Goal: Task Accomplishment & Management: Complete application form

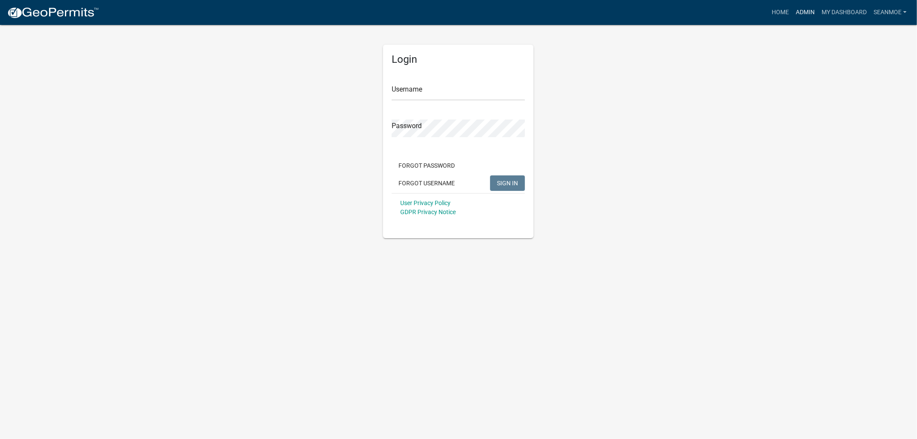
click at [807, 12] on link "Admin" at bounding box center [806, 12] width 26 height 16
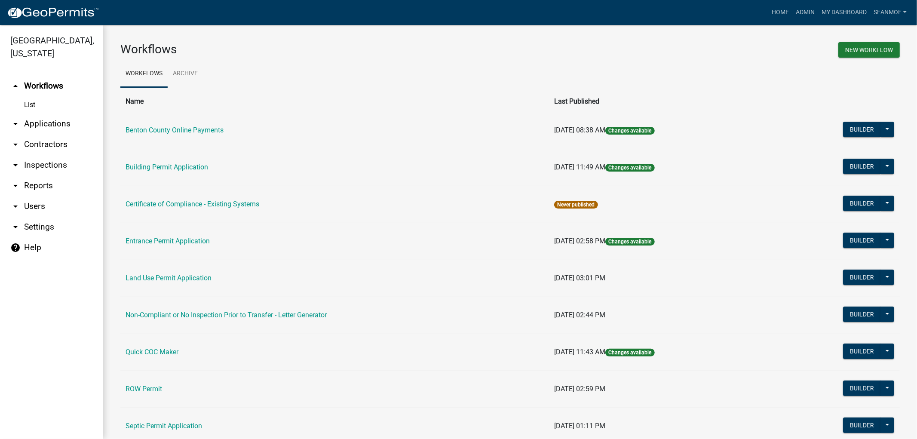
click at [52, 125] on link "arrow_drop_down Applications" at bounding box center [51, 124] width 103 height 21
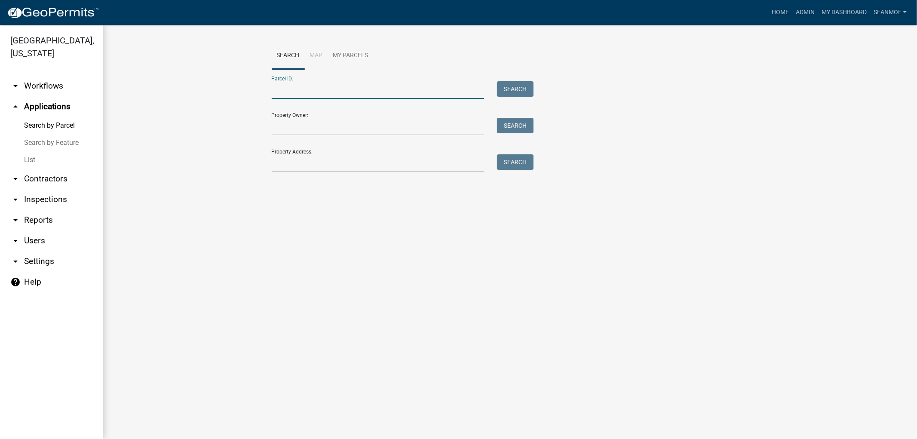
paste input "010034100"
type input "010034100"
click at [520, 81] on div "Search" at bounding box center [513, 90] width 45 height 18
click at [519, 89] on button "Search" at bounding box center [515, 88] width 37 height 15
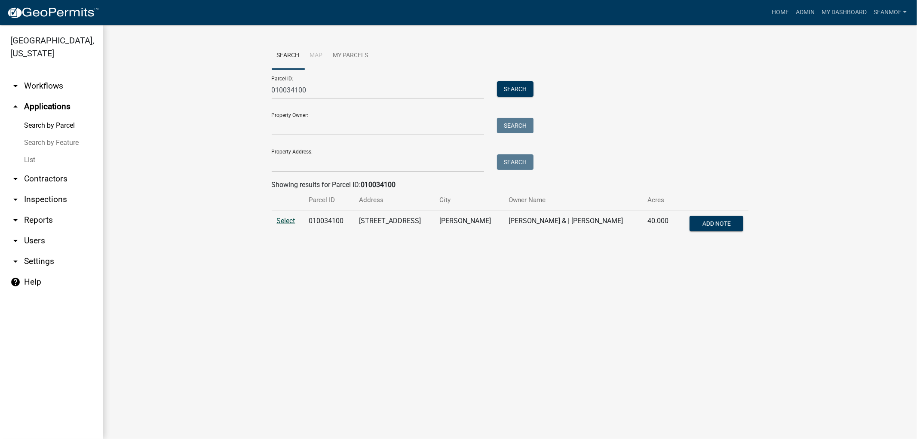
click at [289, 219] on span "Select" at bounding box center [286, 221] width 18 height 8
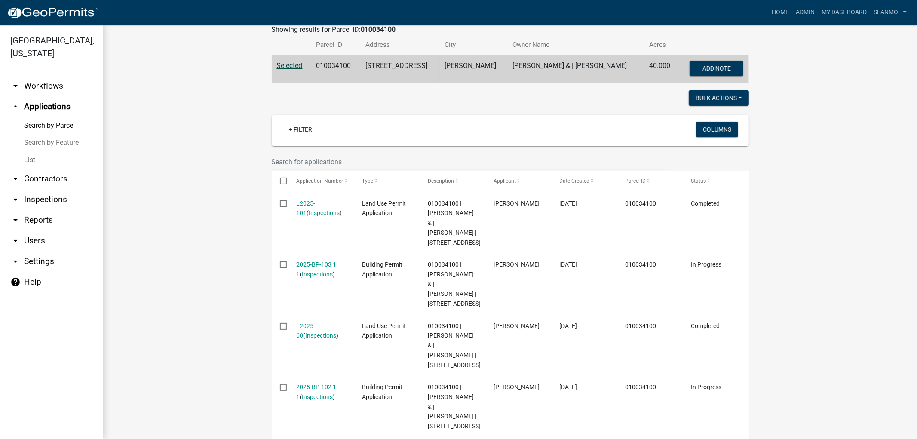
scroll to position [157, 0]
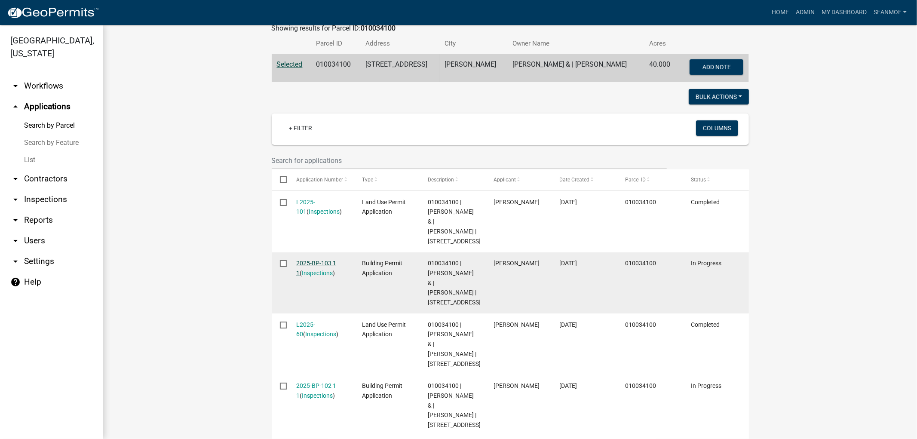
click at [317, 260] on link "2025-BP-103 1 1" at bounding box center [316, 268] width 40 height 17
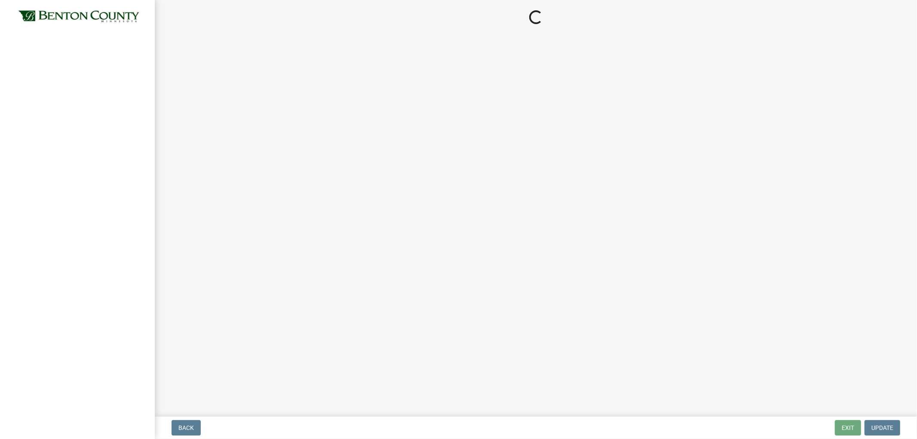
select select "17bfa135-5610-45df-8ce7-87530b7d86d4"
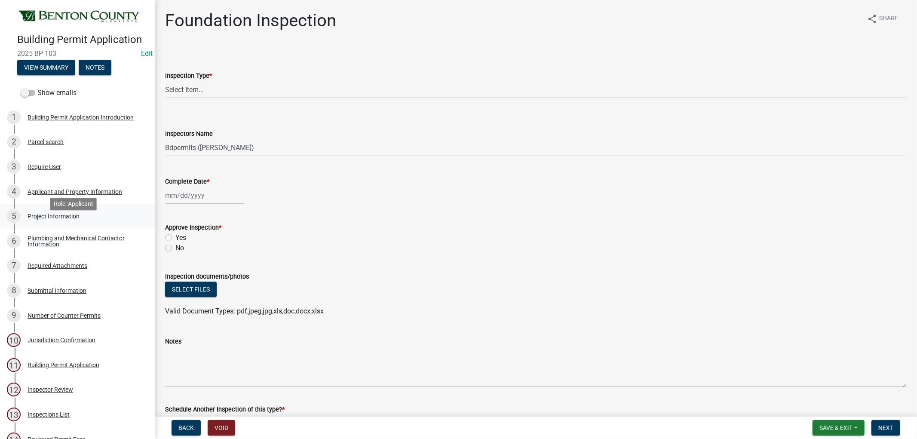
click at [60, 219] on div "Project Information" at bounding box center [54, 216] width 52 height 6
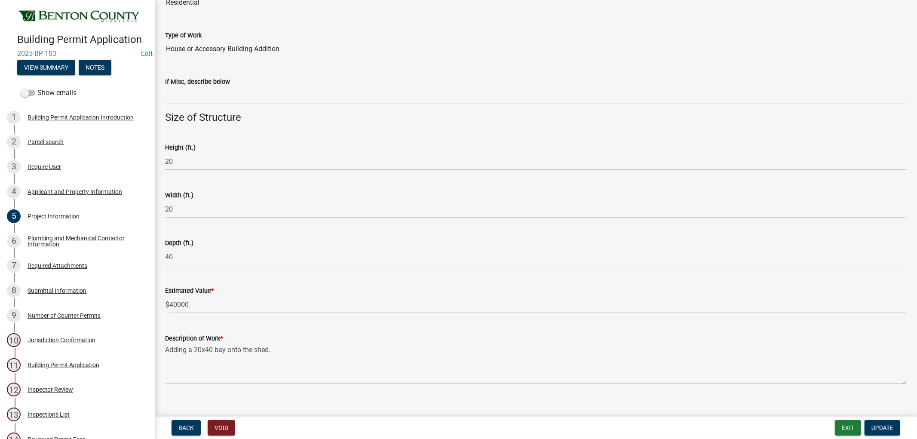
scroll to position [318, 0]
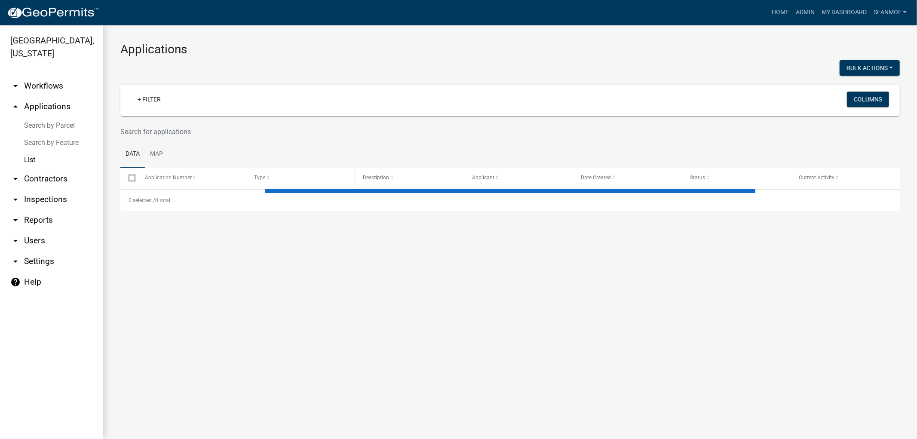
select select "1: 25"
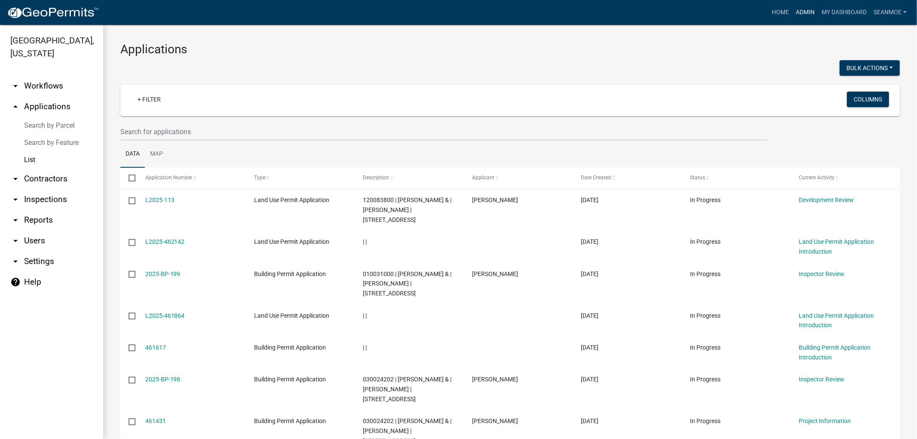
click at [803, 15] on link "Admin" at bounding box center [806, 12] width 26 height 16
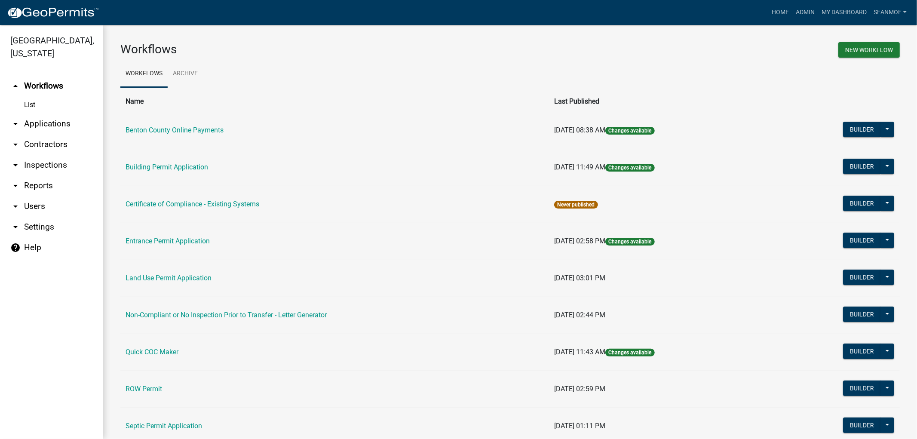
click at [51, 121] on link "arrow_drop_down Applications" at bounding box center [51, 124] width 103 height 21
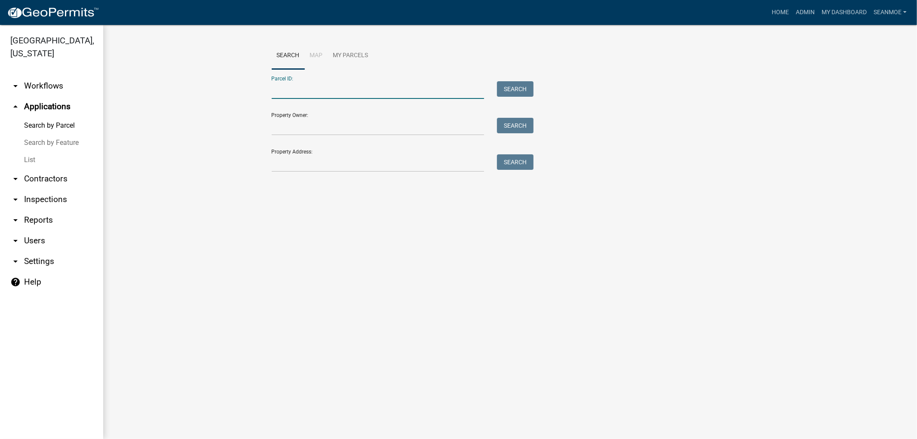
click at [320, 91] on input "Parcel ID:" at bounding box center [378, 90] width 213 height 18
type input "0"
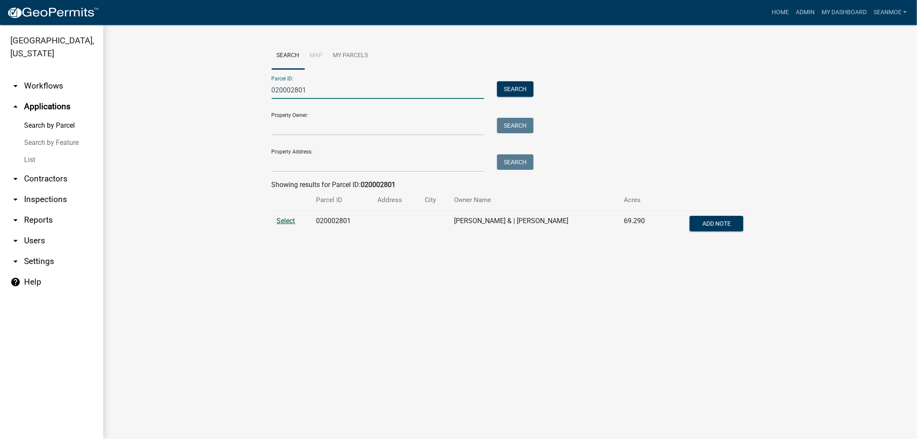
type input "020002801"
click at [292, 221] on span "Select" at bounding box center [286, 221] width 18 height 8
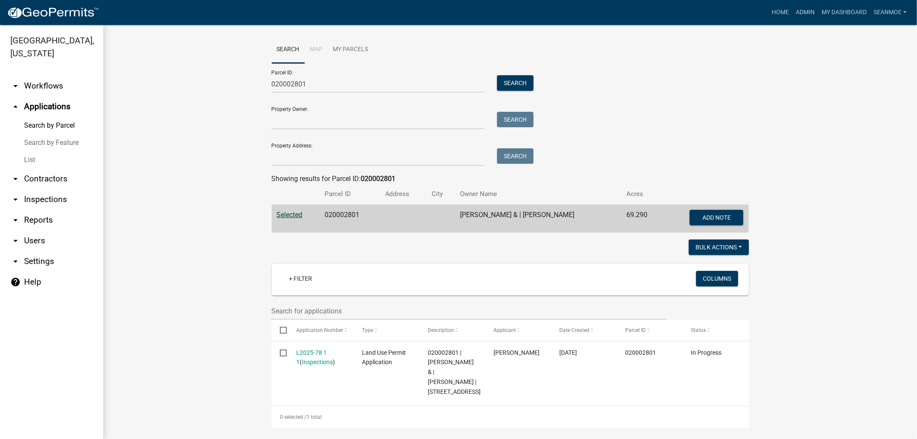
scroll to position [12, 0]
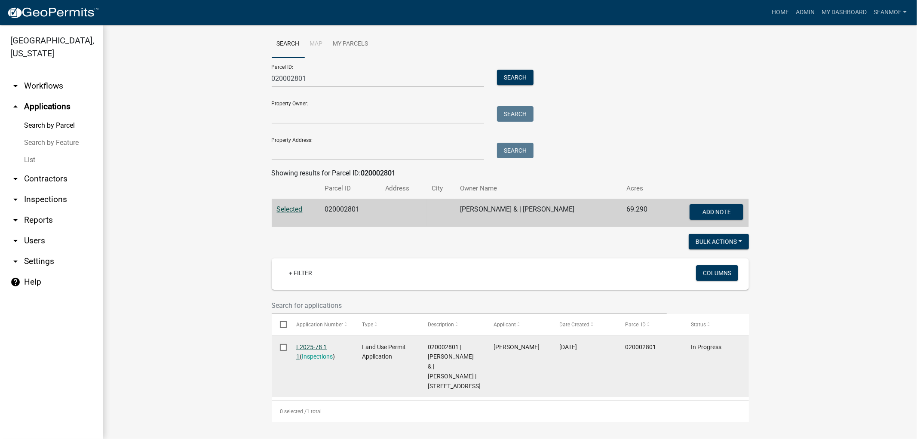
click at [321, 346] on link "L2025-78 1 1" at bounding box center [311, 352] width 31 height 17
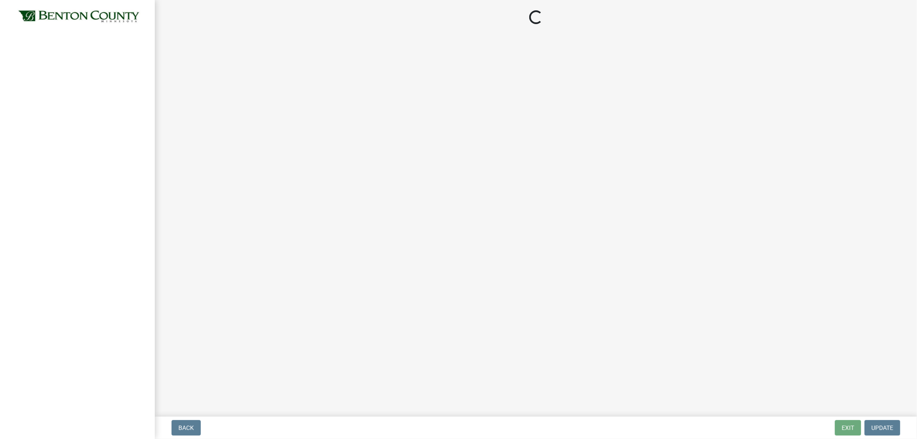
select select "8c556161-3af8-4be3-b743-63476ef47763"
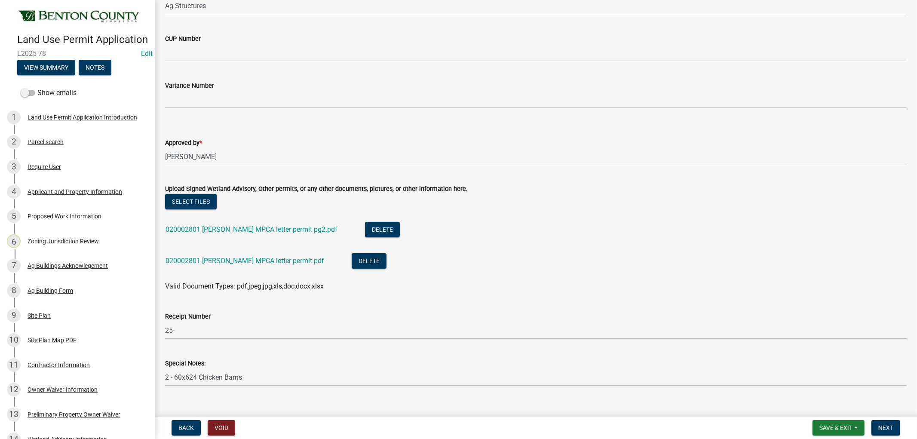
scroll to position [252, 0]
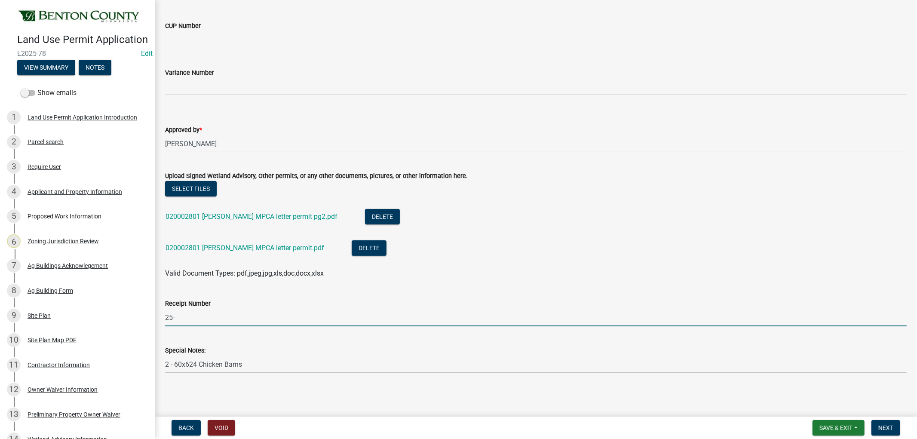
click at [218, 317] on input "25-" at bounding box center [536, 318] width 742 height 18
type input "25-242"
click at [885, 427] on span "Next" at bounding box center [886, 427] width 15 height 7
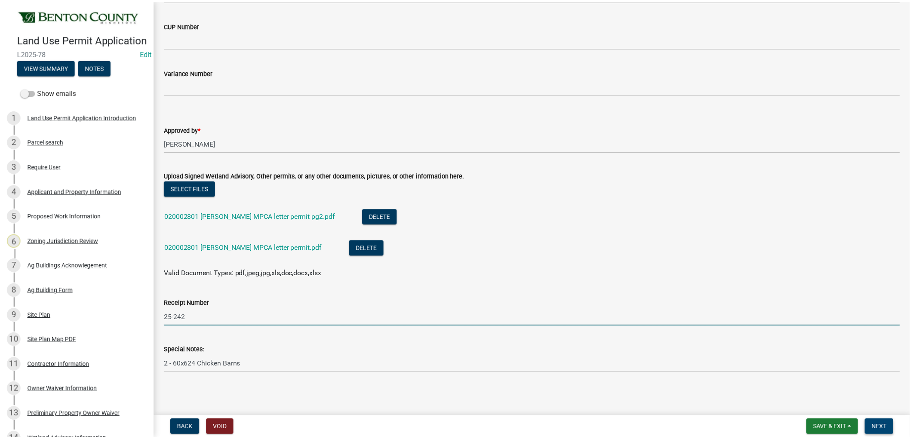
scroll to position [0, 0]
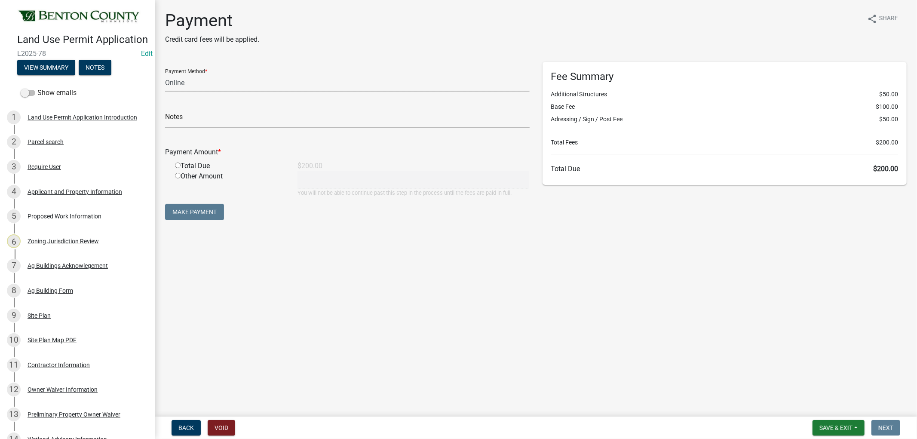
click at [174, 82] on select "Credit Card POS Check Cash Online" at bounding box center [347, 83] width 365 height 18
select select "1: 0"
click at [165, 74] on select "Credit Card POS Check Cash Online" at bounding box center [347, 83] width 365 height 18
click at [203, 117] on input "text" at bounding box center [347, 120] width 365 height 18
type input "5074"
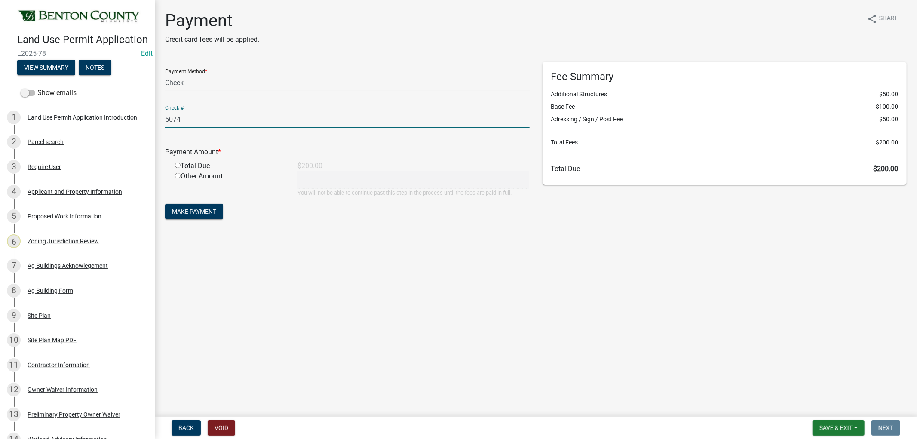
click at [178, 164] on input "radio" at bounding box center [178, 166] width 6 height 6
radio input "true"
type input "200"
click at [195, 212] on span "Make Payment" at bounding box center [194, 211] width 44 height 7
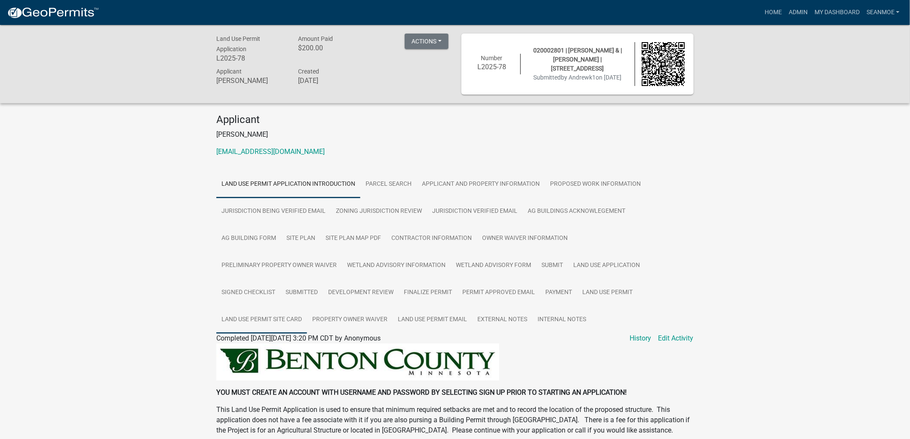
click at [307, 306] on link "Land Use Permit Site Card" at bounding box center [261, 320] width 91 height 28
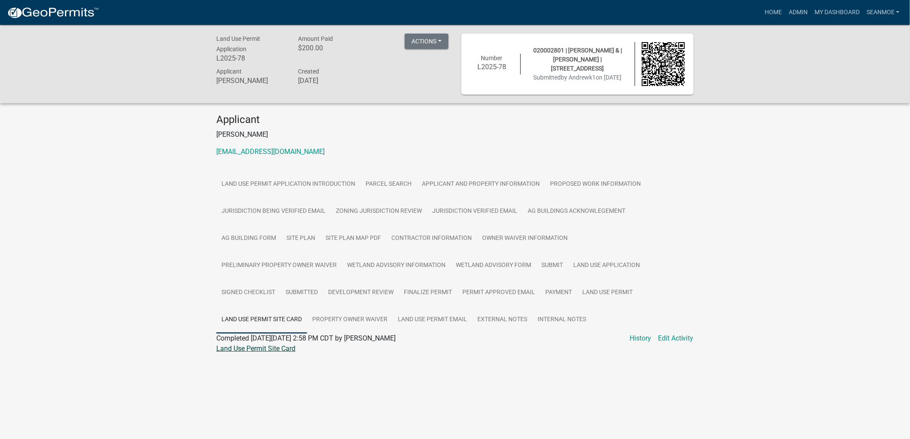
click at [270, 353] on link "Land Use Permit Site Card" at bounding box center [255, 348] width 79 height 8
click at [577, 299] on link "Land Use Permit" at bounding box center [607, 293] width 61 height 28
click at [248, 353] on link "Land Use Permit" at bounding box center [241, 348] width 50 height 8
